Goal: Task Accomplishment & Management: Use online tool/utility

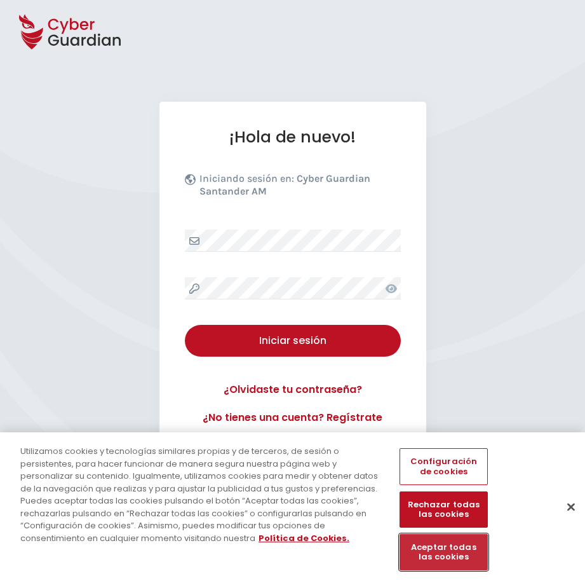
click at [434, 554] on button "Aceptar todas las cookies" at bounding box center [444, 552] width 88 height 36
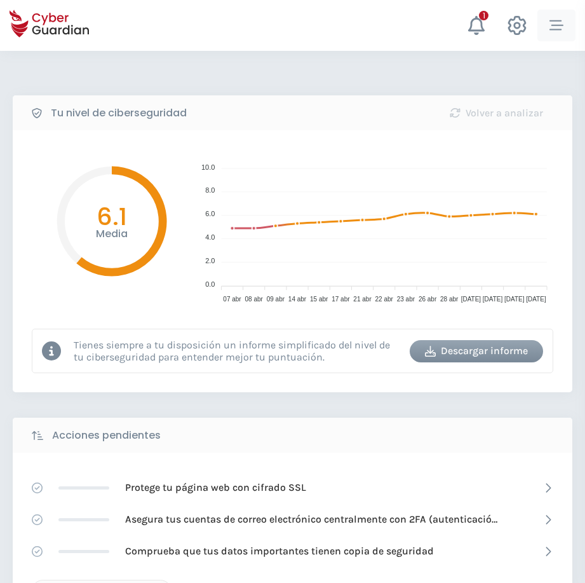
click at [567, 30] on button "button" at bounding box center [557, 26] width 38 height 32
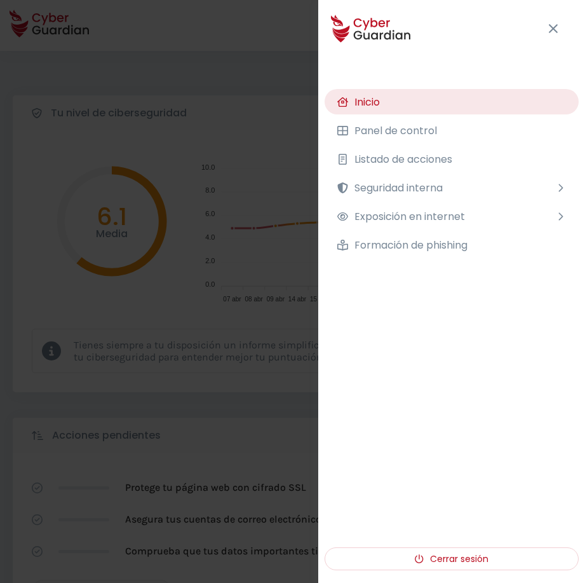
click at [399, 187] on span "Seguridad interna" at bounding box center [399, 188] width 88 height 16
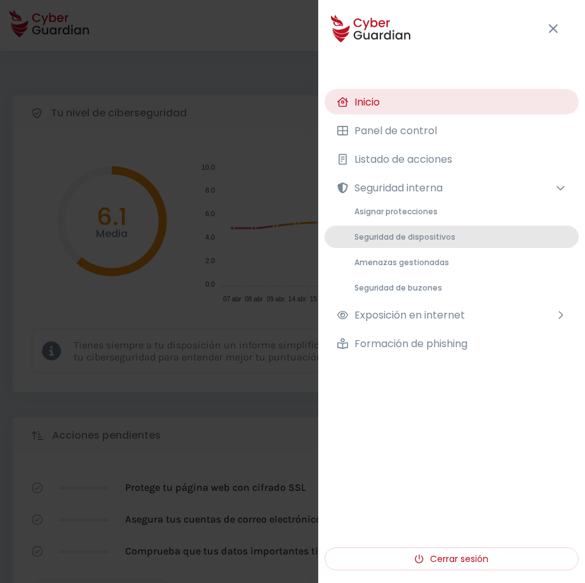
click at [391, 240] on span "Seguridad de dispositivos" at bounding box center [405, 236] width 101 height 11
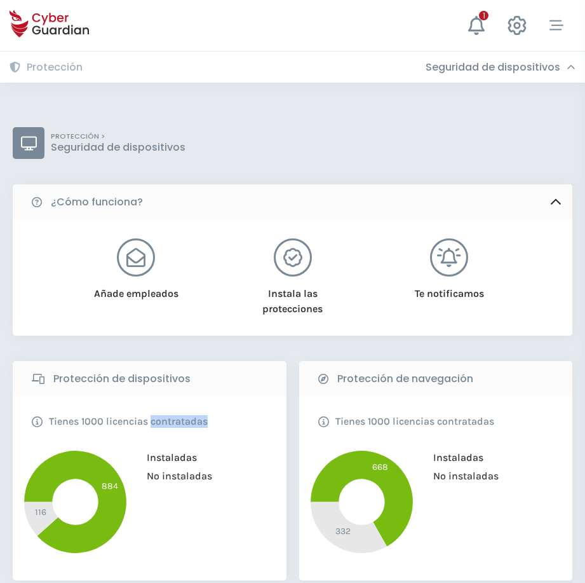
drag, startPoint x: 558, startPoint y: 28, endPoint x: 111, endPoint y: 366, distance: 560.6
click at [558, 27] on icon "button" at bounding box center [557, 25] width 14 height 14
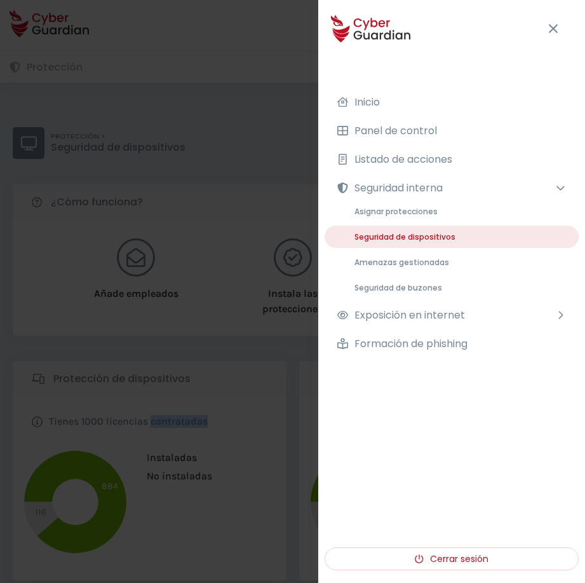
scroll to position [572, 0]
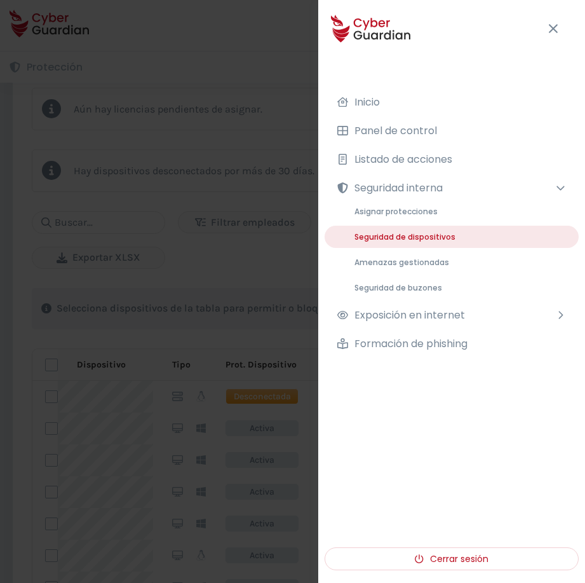
click at [114, 201] on div "PROTECCIÓN > Seguridad de dispositivos ¿Cómo funciona? Añade empleados Instala …" at bounding box center [292, 250] width 585 height 1478
click at [100, 222] on input "text" at bounding box center [98, 222] width 133 height 23
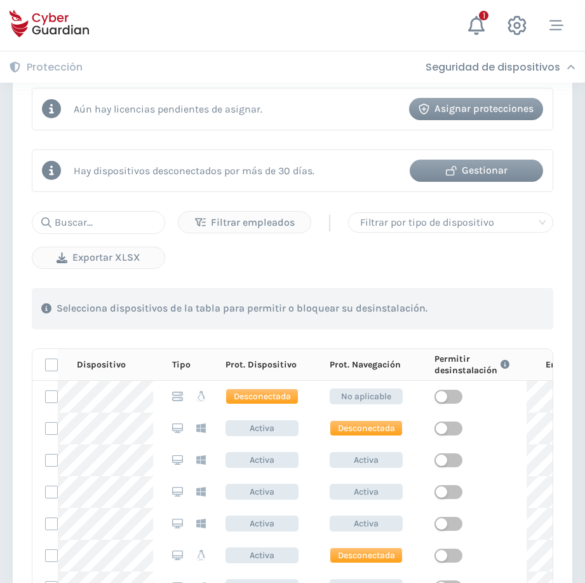
click at [557, 27] on div "Inicio El resumen de tu ciberseguridad Panel Revisa toda tu seguridad de un vis…" at bounding box center [292, 208] width 585 height 1561
click at [99, 227] on input "text" at bounding box center [98, 222] width 133 height 23
click at [100, 226] on input "147" at bounding box center [98, 222] width 133 height 23
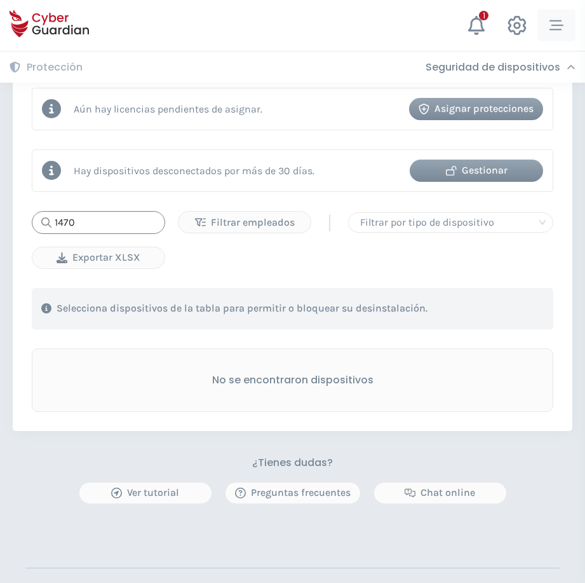
type input "1470"
drag, startPoint x: 557, startPoint y: 23, endPoint x: 550, endPoint y: 36, distance: 14.5
click at [557, 24] on icon "button" at bounding box center [557, 25] width 14 height 14
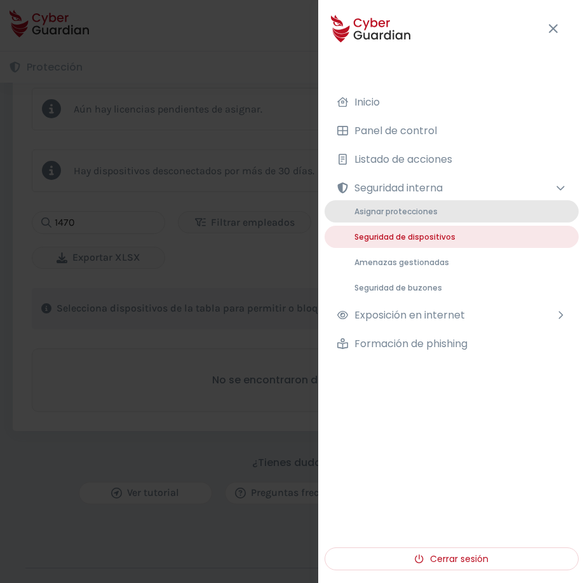
click at [398, 206] on span "Asignar protecciones" at bounding box center [396, 211] width 83 height 11
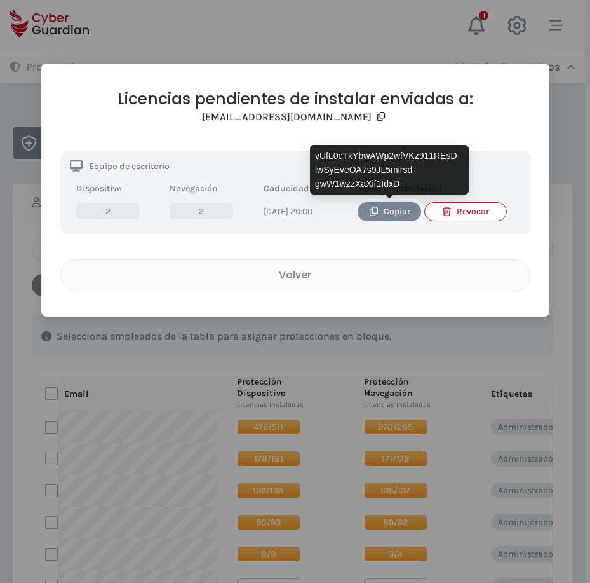
drag, startPoint x: 394, startPoint y: 212, endPoint x: 400, endPoint y: 226, distance: 15.1
click at [394, 211] on div "Copiar" at bounding box center [389, 212] width 44 height 14
